Goal: Contribute content: Add original content to the website for others to see

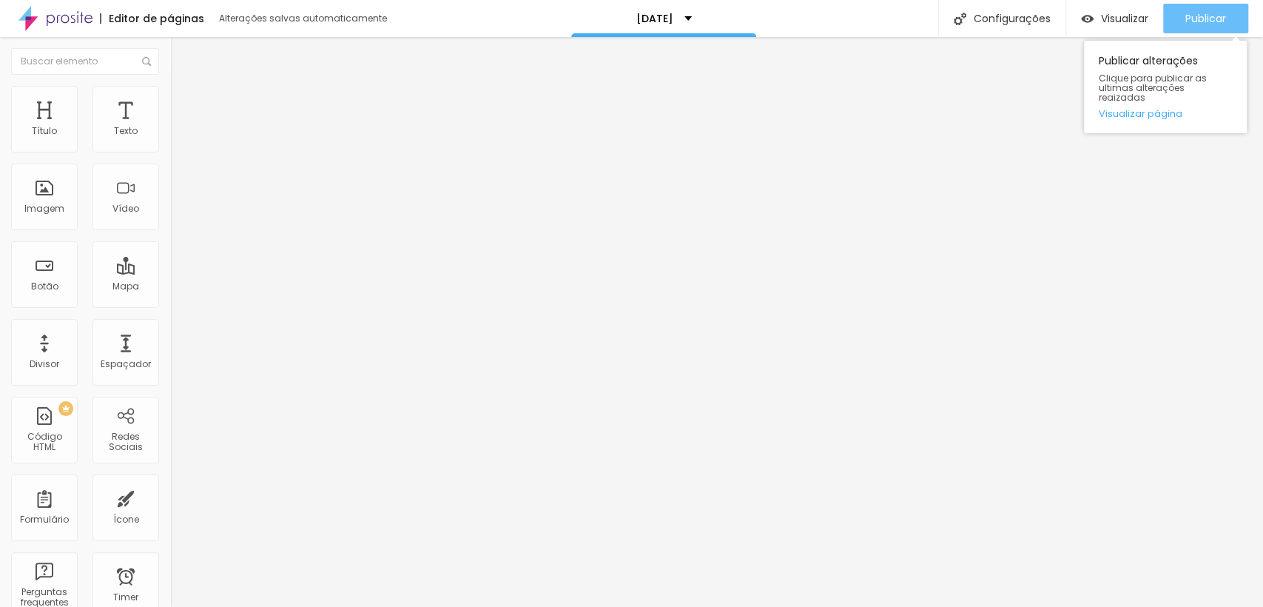
click at [1183, 29] on button "Publicar" at bounding box center [1205, 19] width 85 height 30
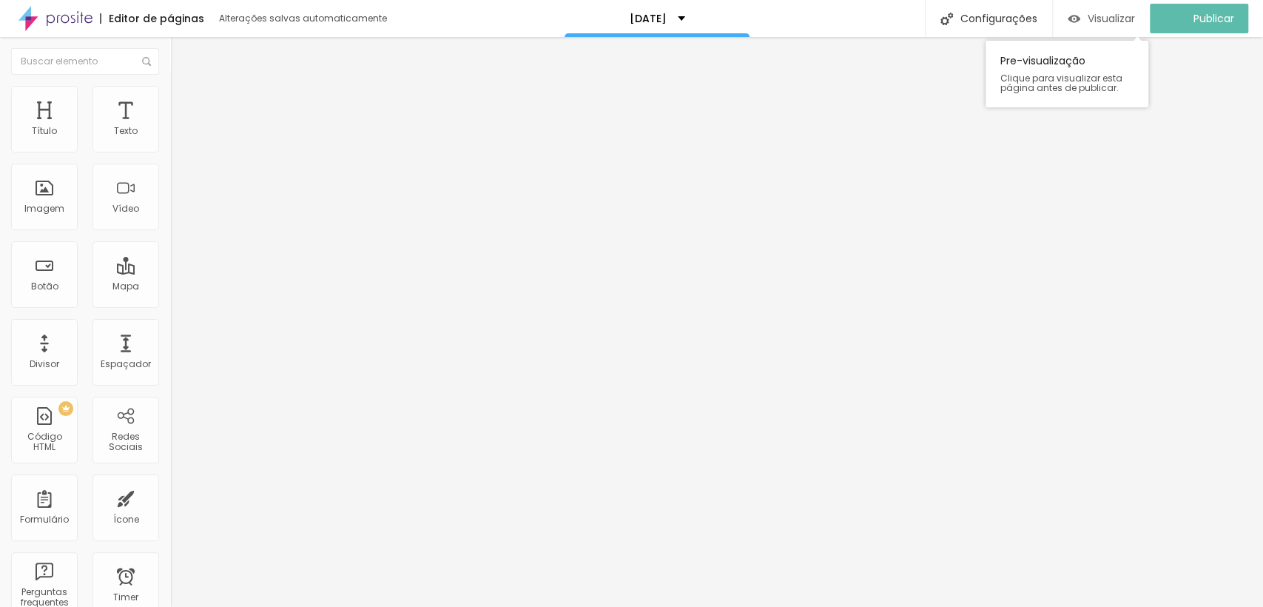
click at [1124, 20] on span "Visualizar" at bounding box center [1111, 19] width 47 height 12
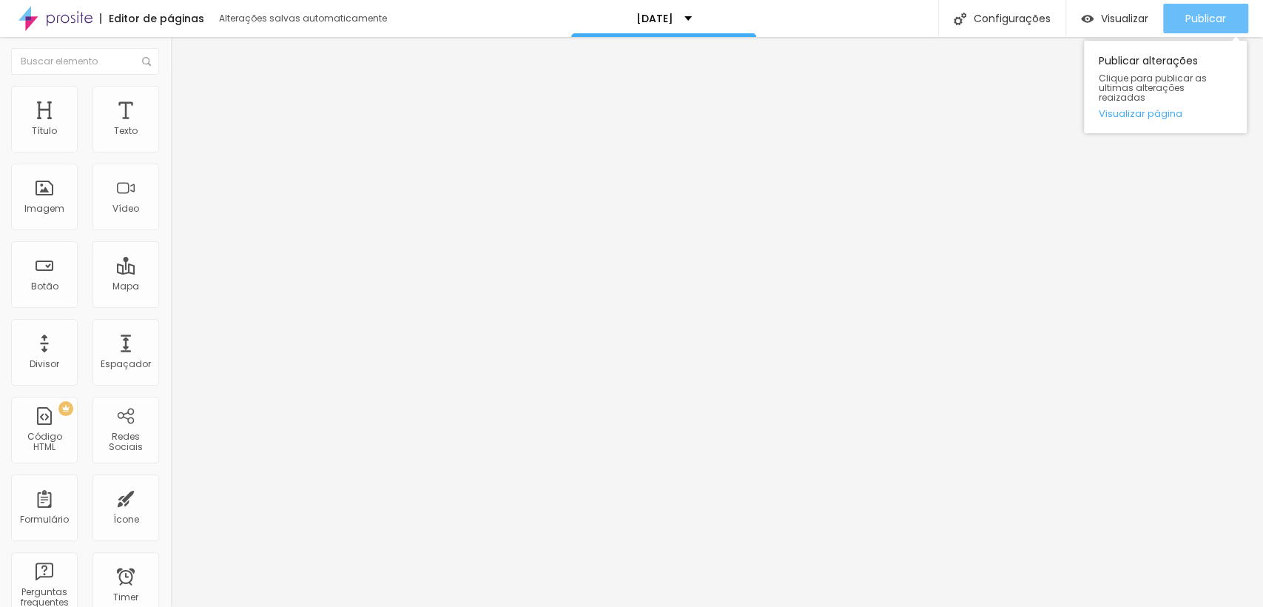
click at [1219, 13] on span "Publicar" at bounding box center [1206, 19] width 41 height 12
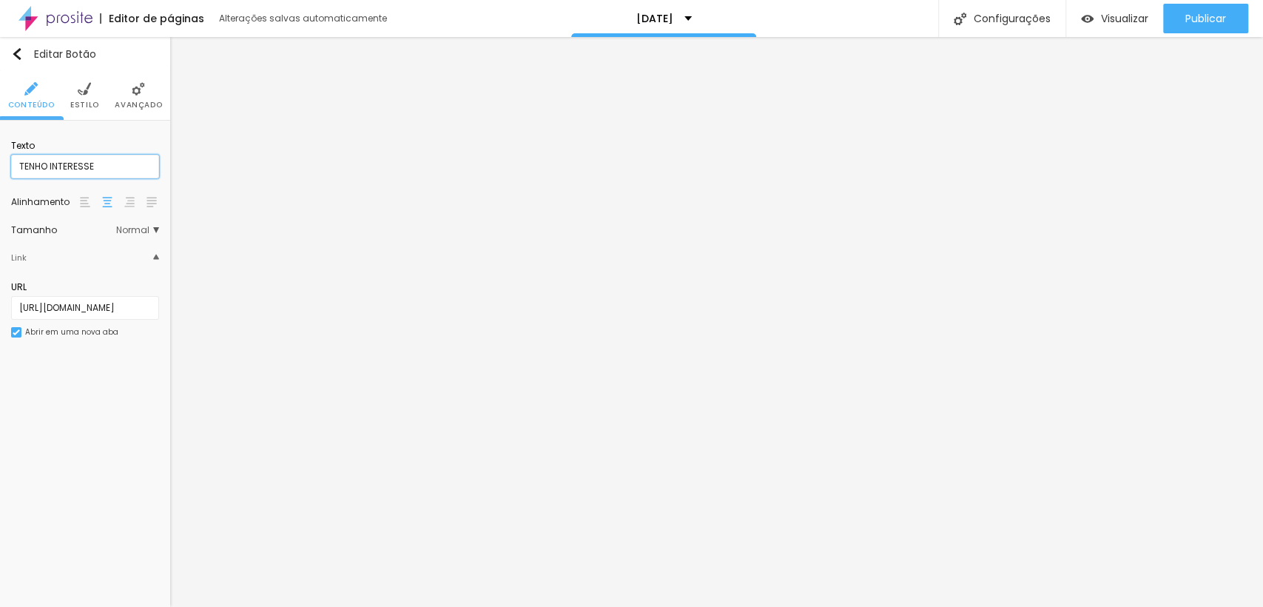
click at [109, 169] on input "TENHO INTERESSE" at bounding box center [85, 167] width 148 height 24
type input "TENHO INTERESSE"
click at [79, 93] on img at bounding box center [84, 88] width 13 height 13
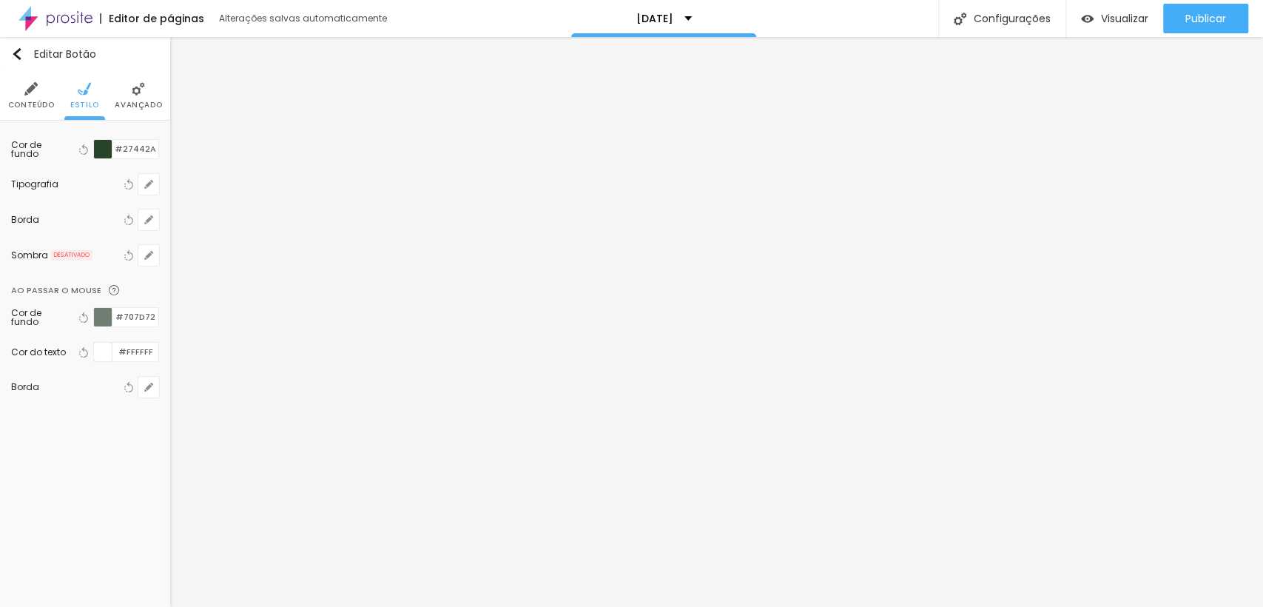
click at [134, 95] on li "Avançado" at bounding box center [138, 95] width 47 height 49
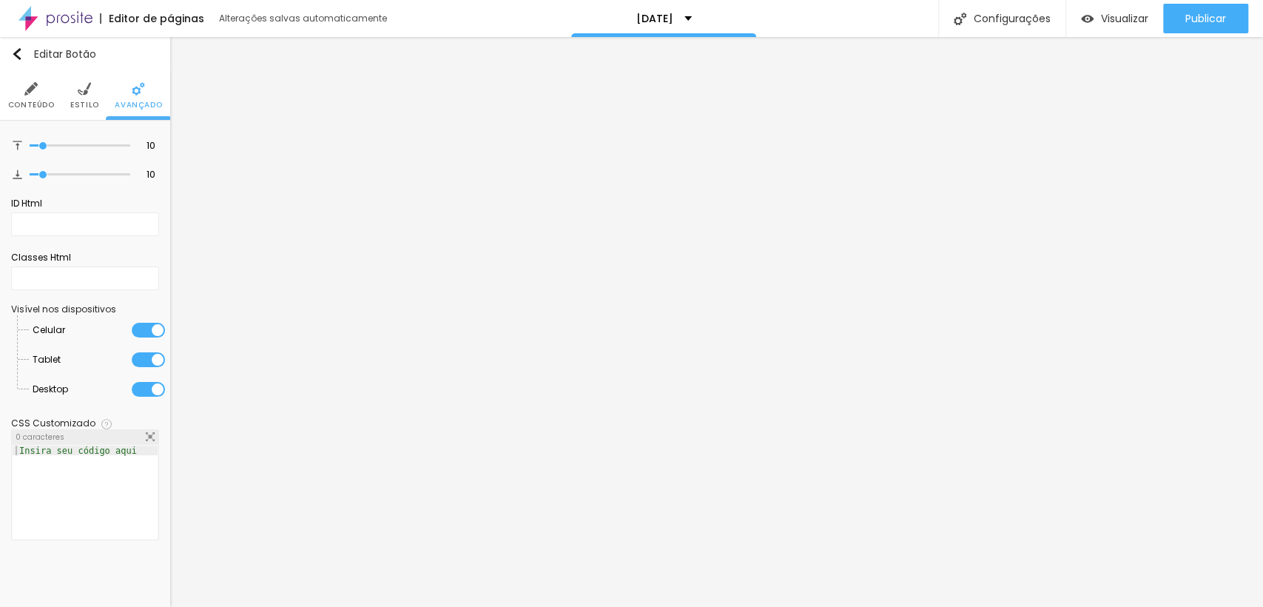
click at [30, 103] on span "Conteúdo" at bounding box center [31, 104] width 47 height 7
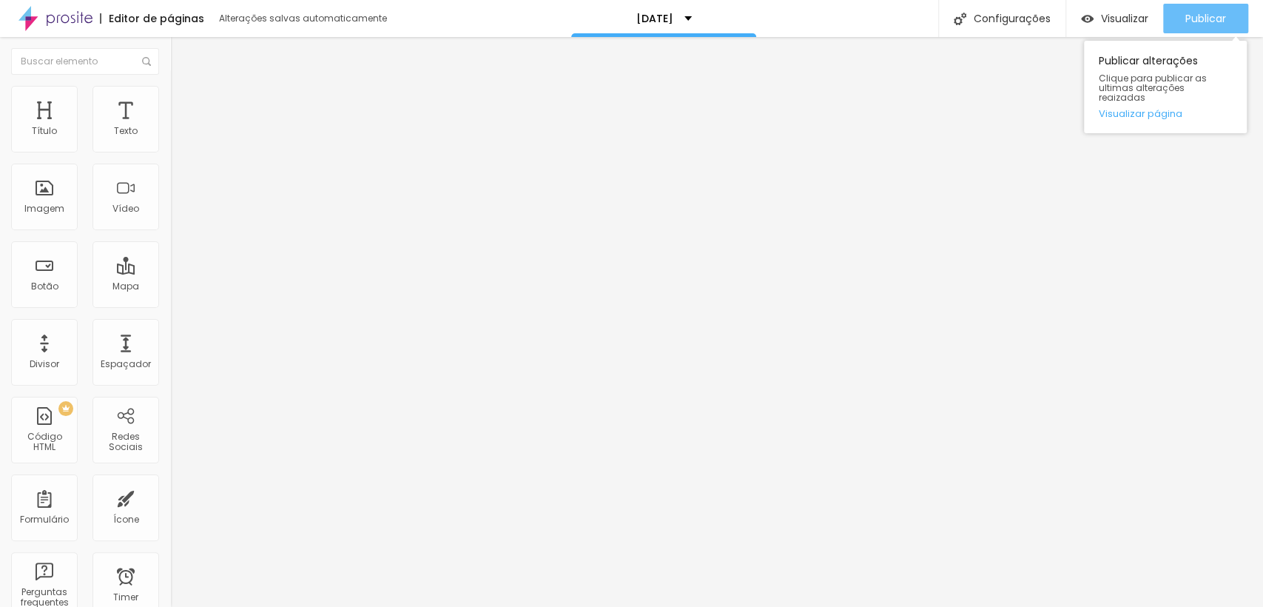
click at [1189, 18] on span "Publicar" at bounding box center [1206, 19] width 41 height 12
click at [1191, 26] on div "Publicar" at bounding box center [1206, 19] width 41 height 30
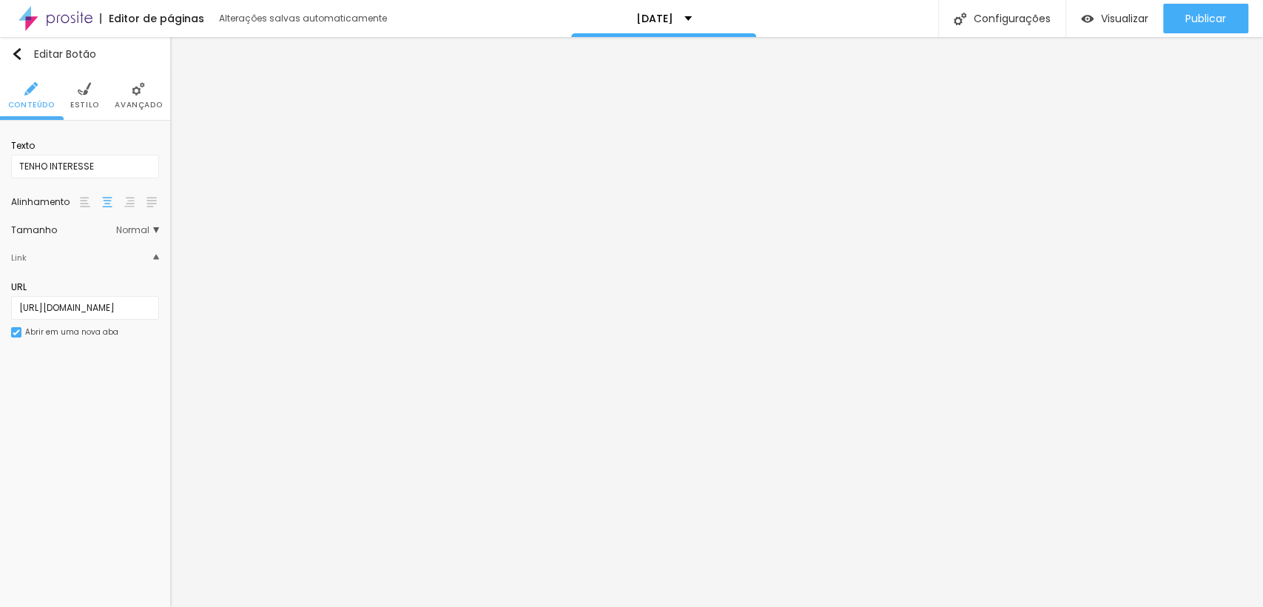
click at [82, 101] on span "Estilo" at bounding box center [84, 104] width 29 height 7
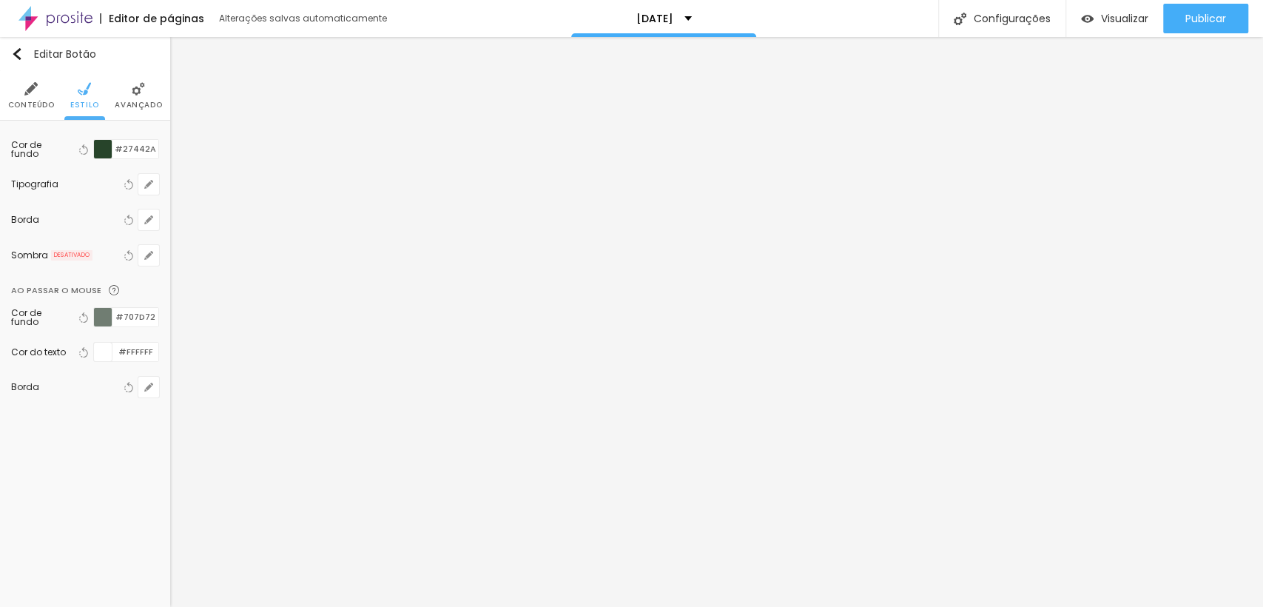
click at [104, 149] on div at bounding box center [103, 149] width 19 height 19
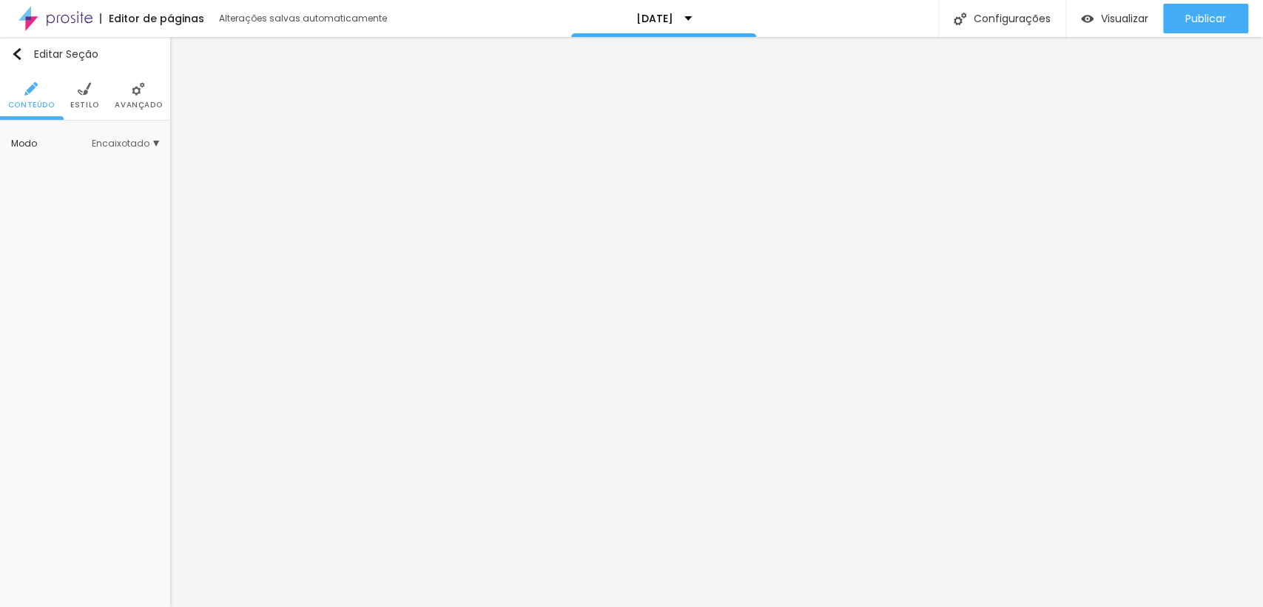
click at [90, 104] on span "Estilo" at bounding box center [84, 104] width 29 height 7
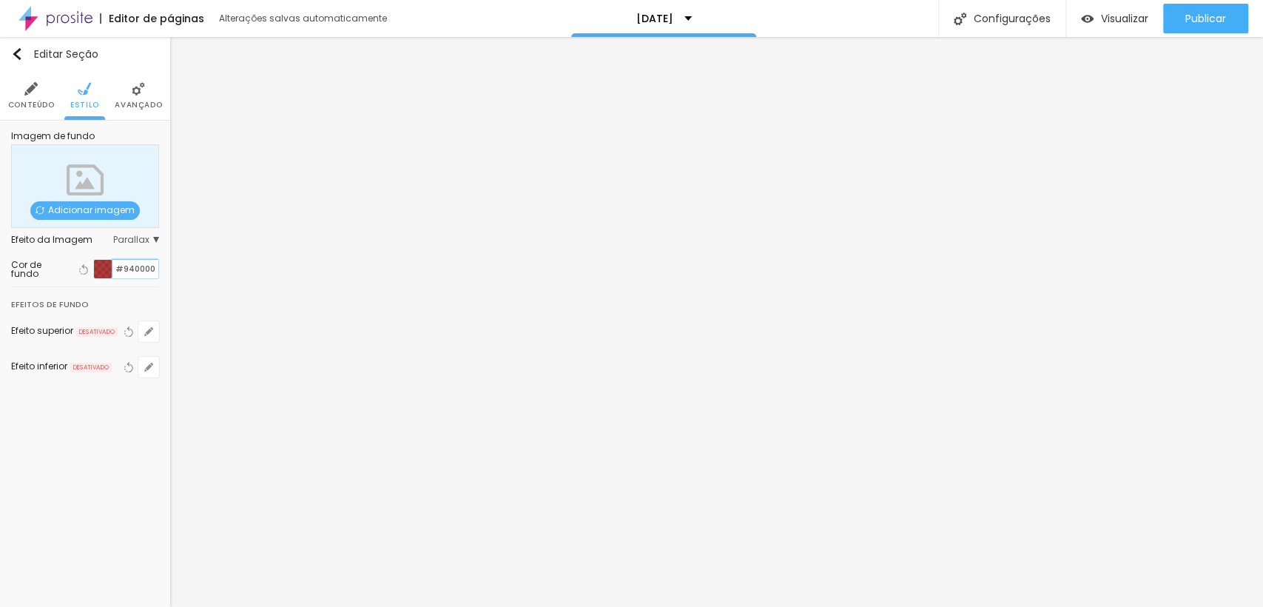
click at [129, 266] on input "#940000" at bounding box center [135, 269] width 46 height 19
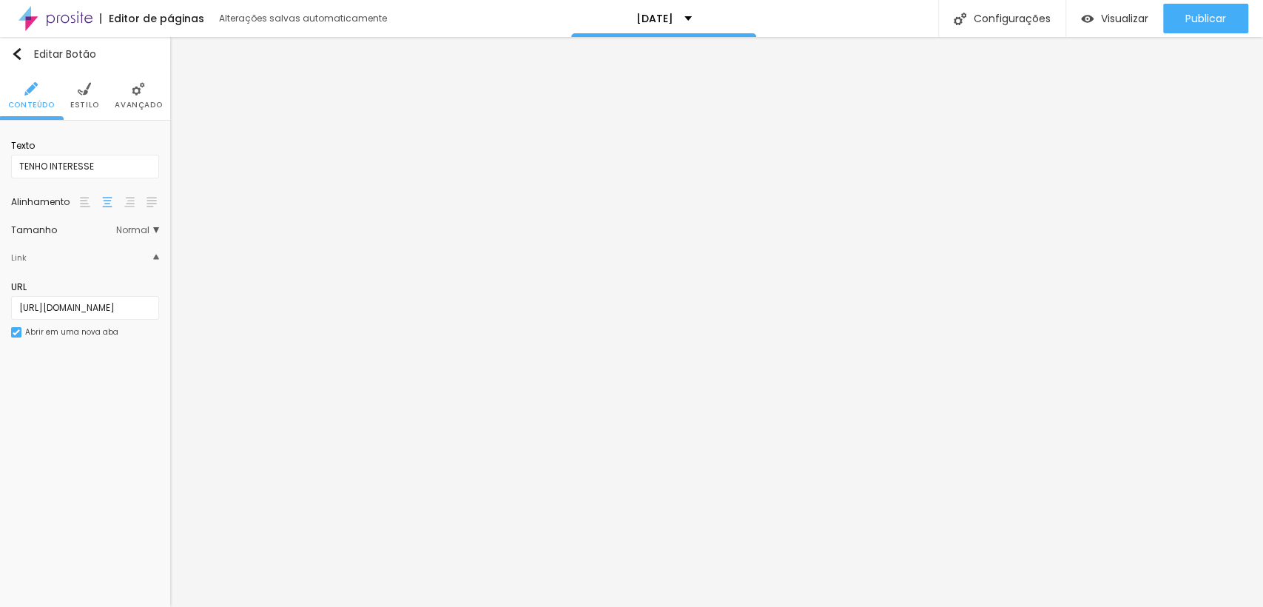
click at [94, 101] on span "Estilo" at bounding box center [84, 104] width 29 height 7
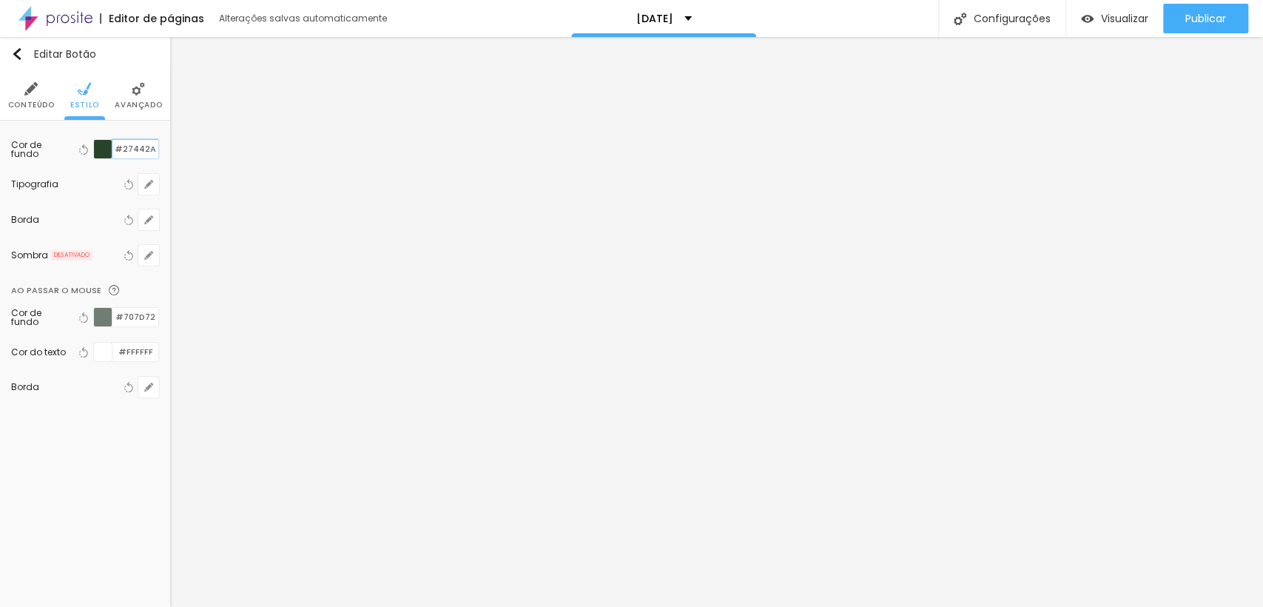
click at [131, 154] on input "#27442A" at bounding box center [135, 149] width 46 height 19
paste input "940000"
type input "#940000"
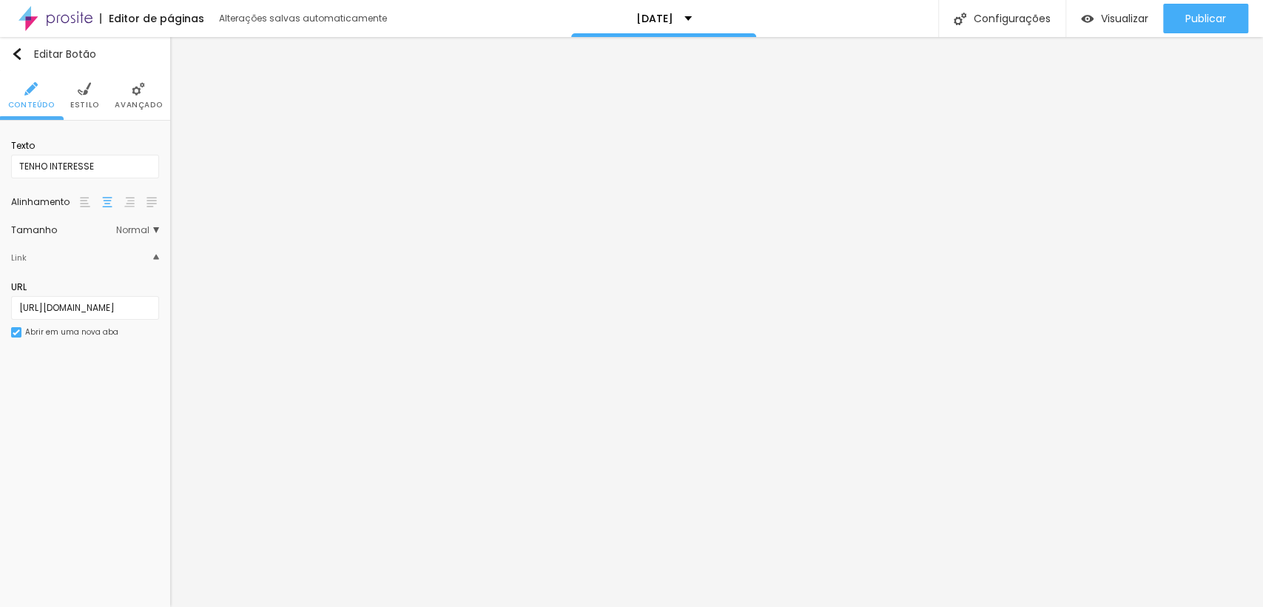
click at [93, 96] on li "Estilo" at bounding box center [84, 95] width 29 height 49
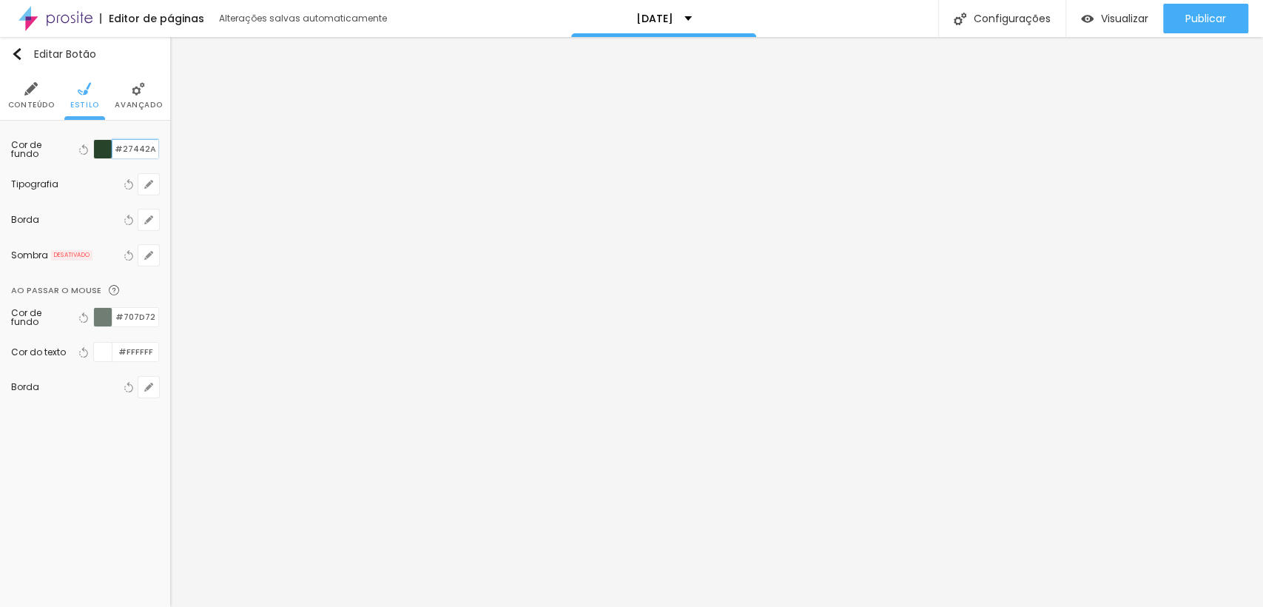
click at [138, 152] on input "#27442A" at bounding box center [135, 149] width 46 height 19
paste input "940000"
type input "#940000"
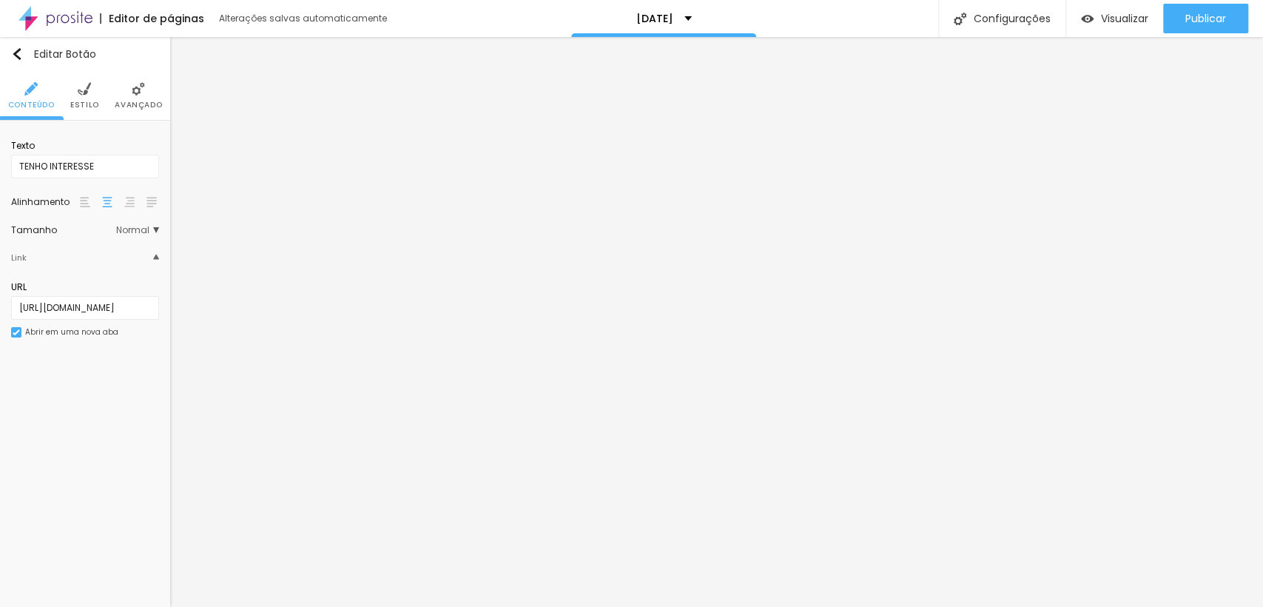
click at [93, 90] on li "Estilo" at bounding box center [84, 95] width 29 height 49
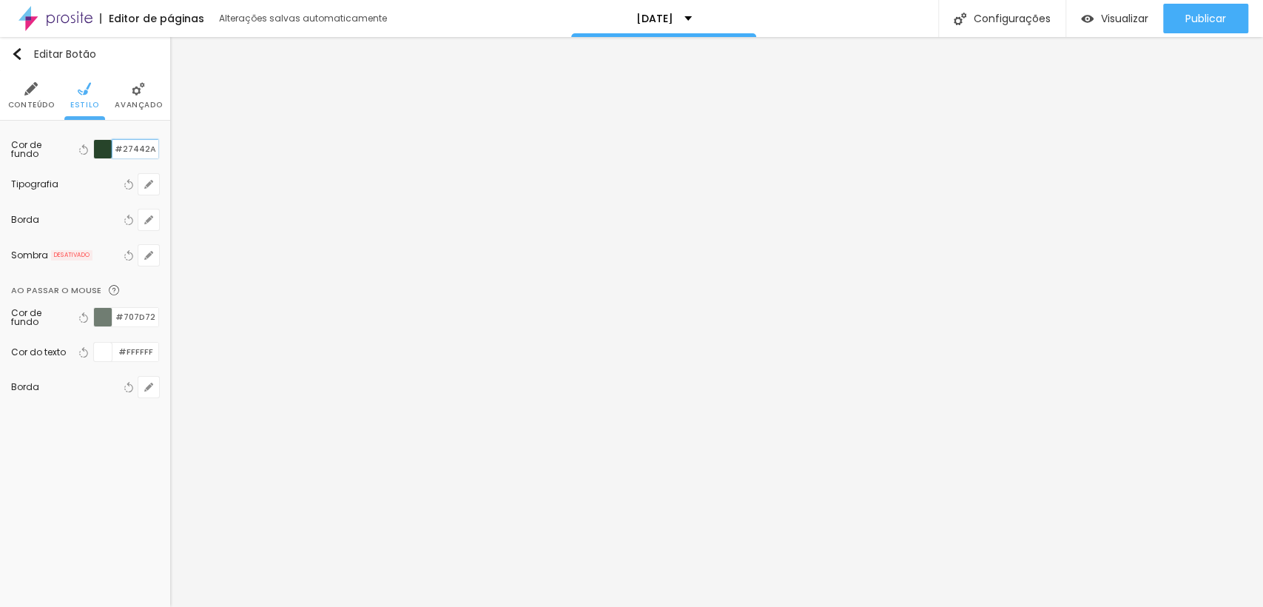
click at [121, 149] on input "#27442A" at bounding box center [135, 149] width 46 height 19
paste input "940000"
type input "#940000"
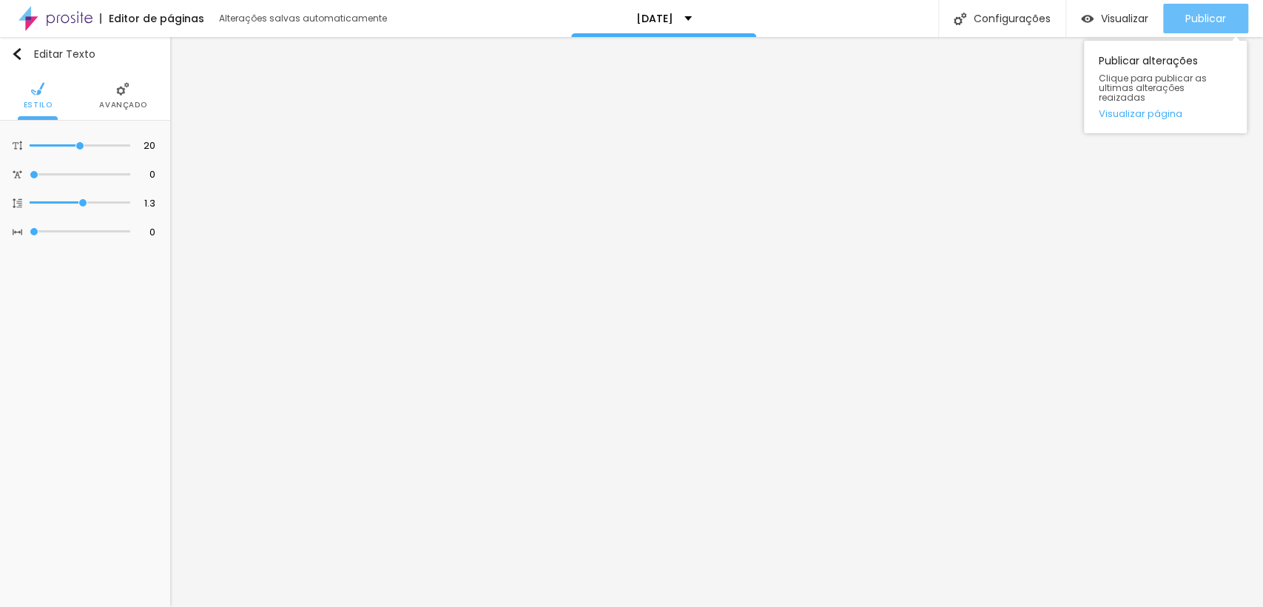
click at [1186, 13] on span "Publicar" at bounding box center [1206, 19] width 41 height 12
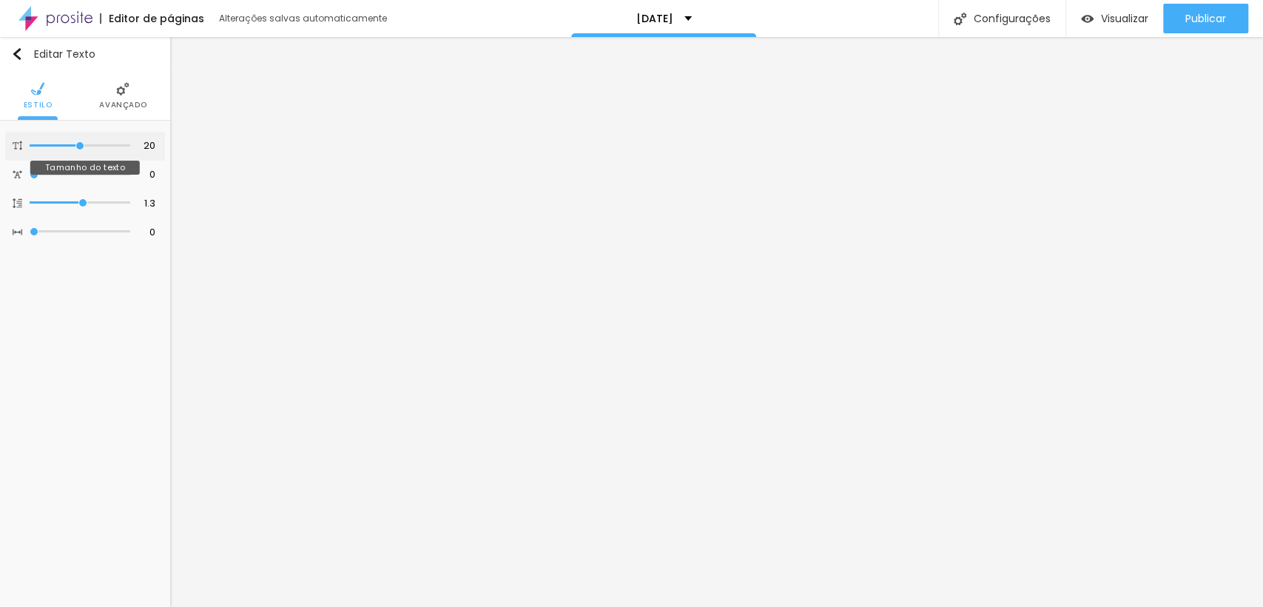
type input "27"
click at [107, 145] on input "range" at bounding box center [80, 146] width 95 height 12
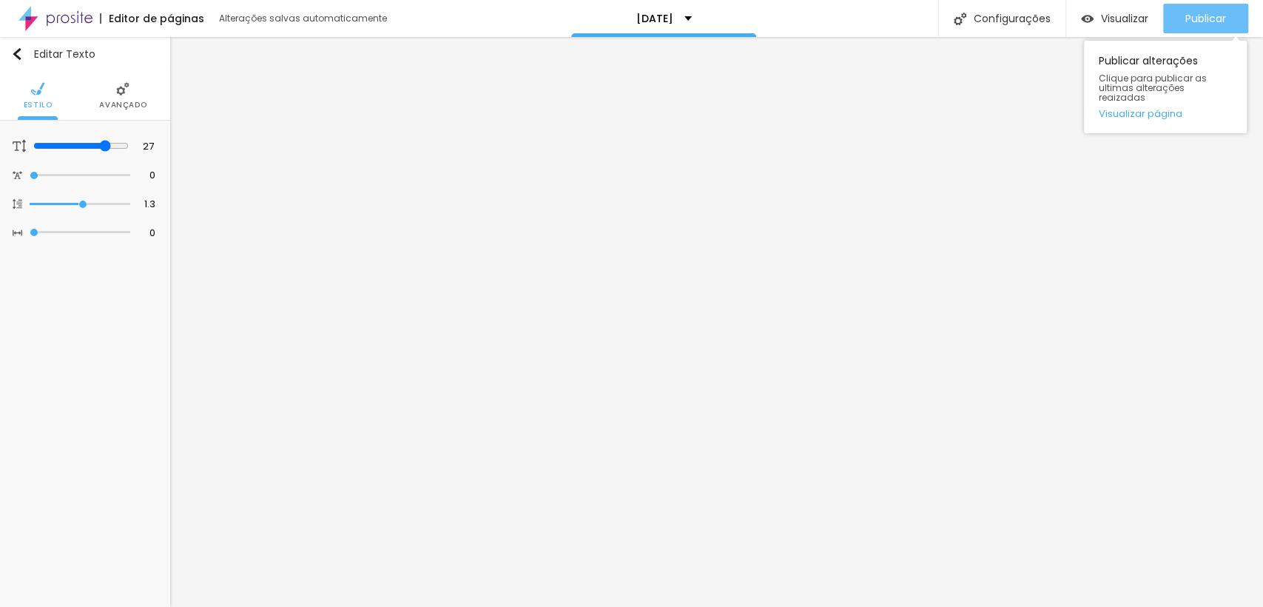
click at [1208, 26] on div "Publicar" at bounding box center [1206, 19] width 41 height 30
click at [1201, 30] on div "Publicar" at bounding box center [1206, 19] width 41 height 30
